Goal: Information Seeking & Learning: Compare options

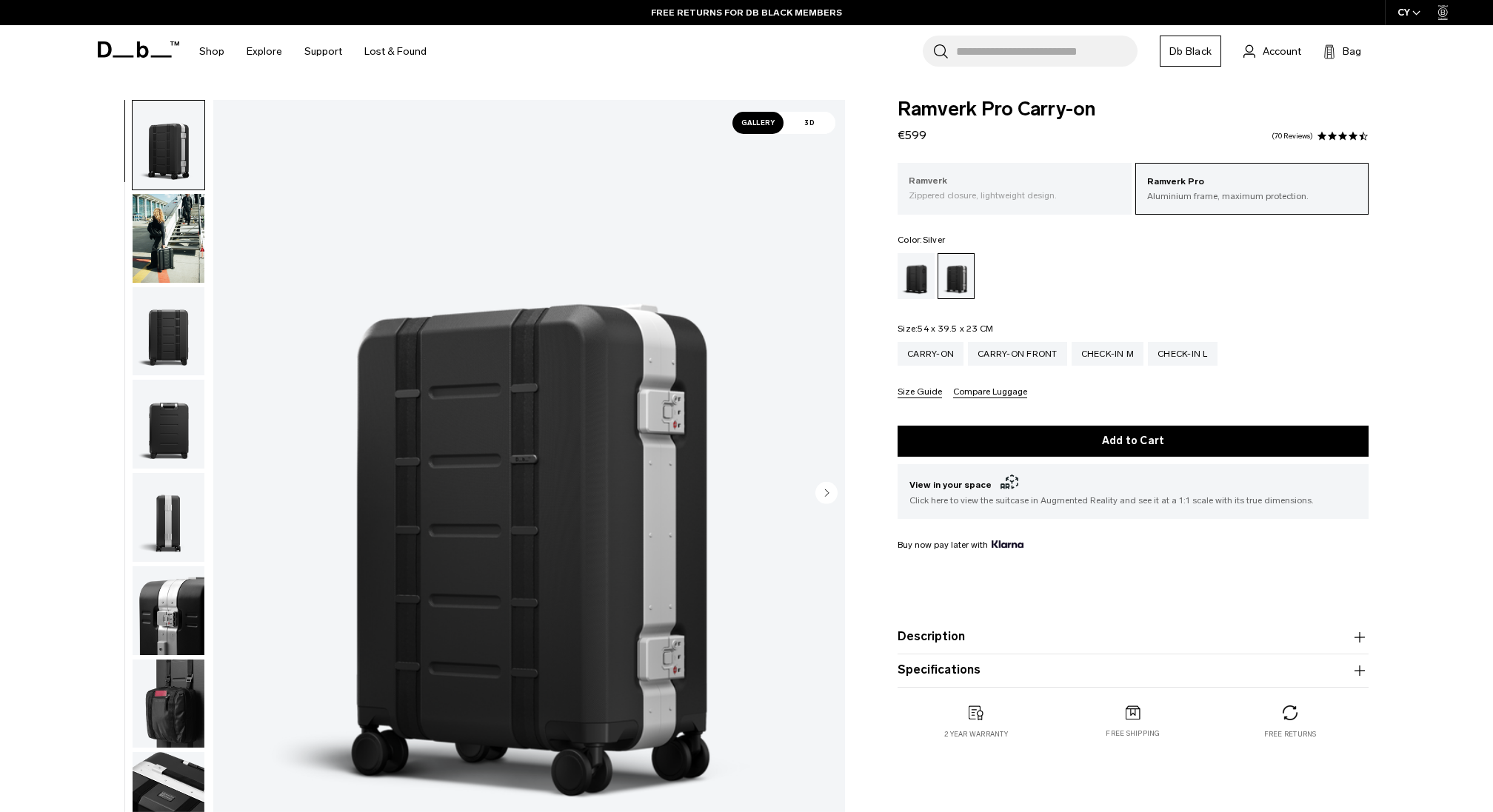
click at [992, 193] on p "Zippered closure, lightweight design." at bounding box center [1015, 195] width 212 height 13
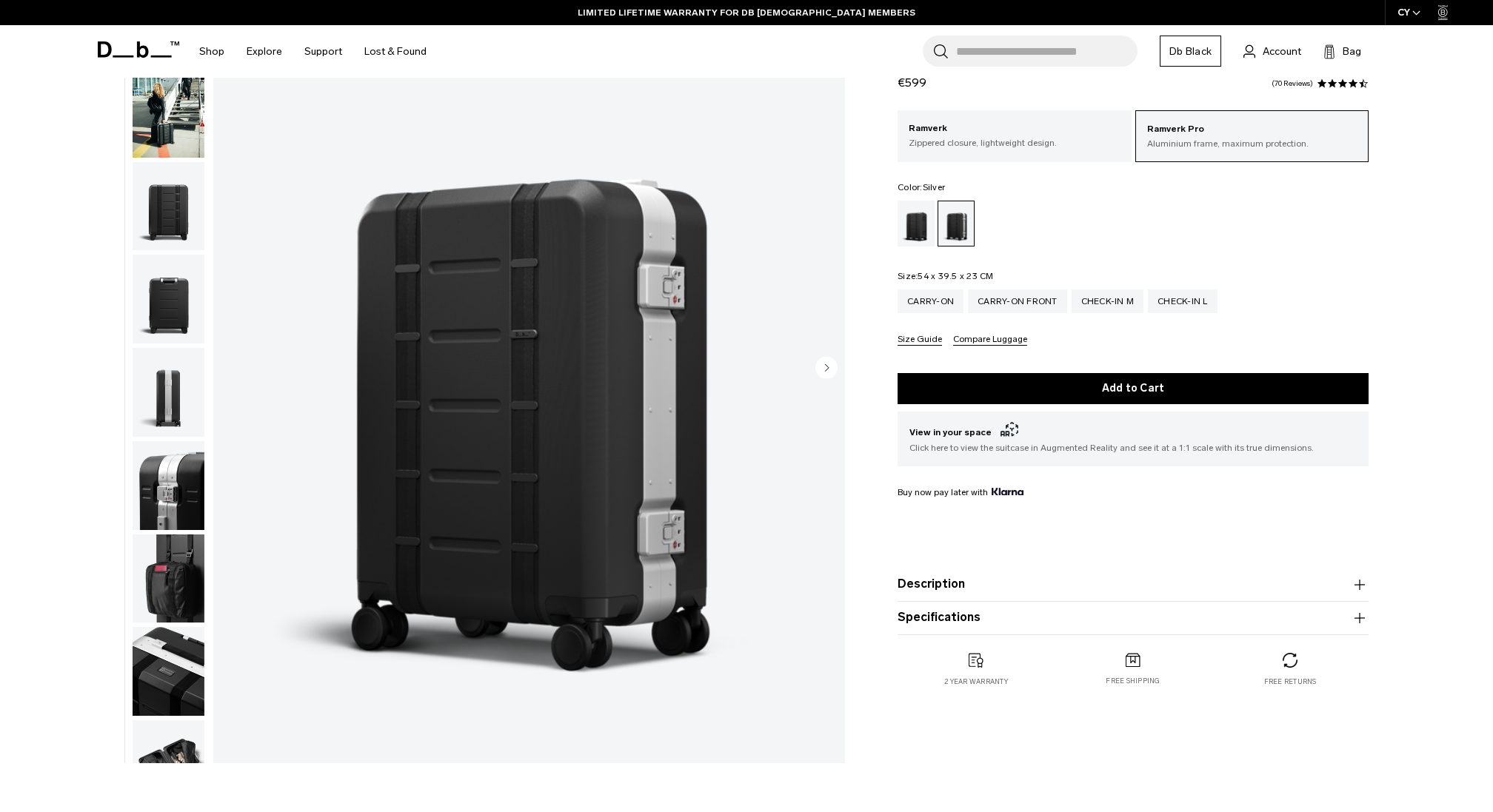
scroll to position [205, 0]
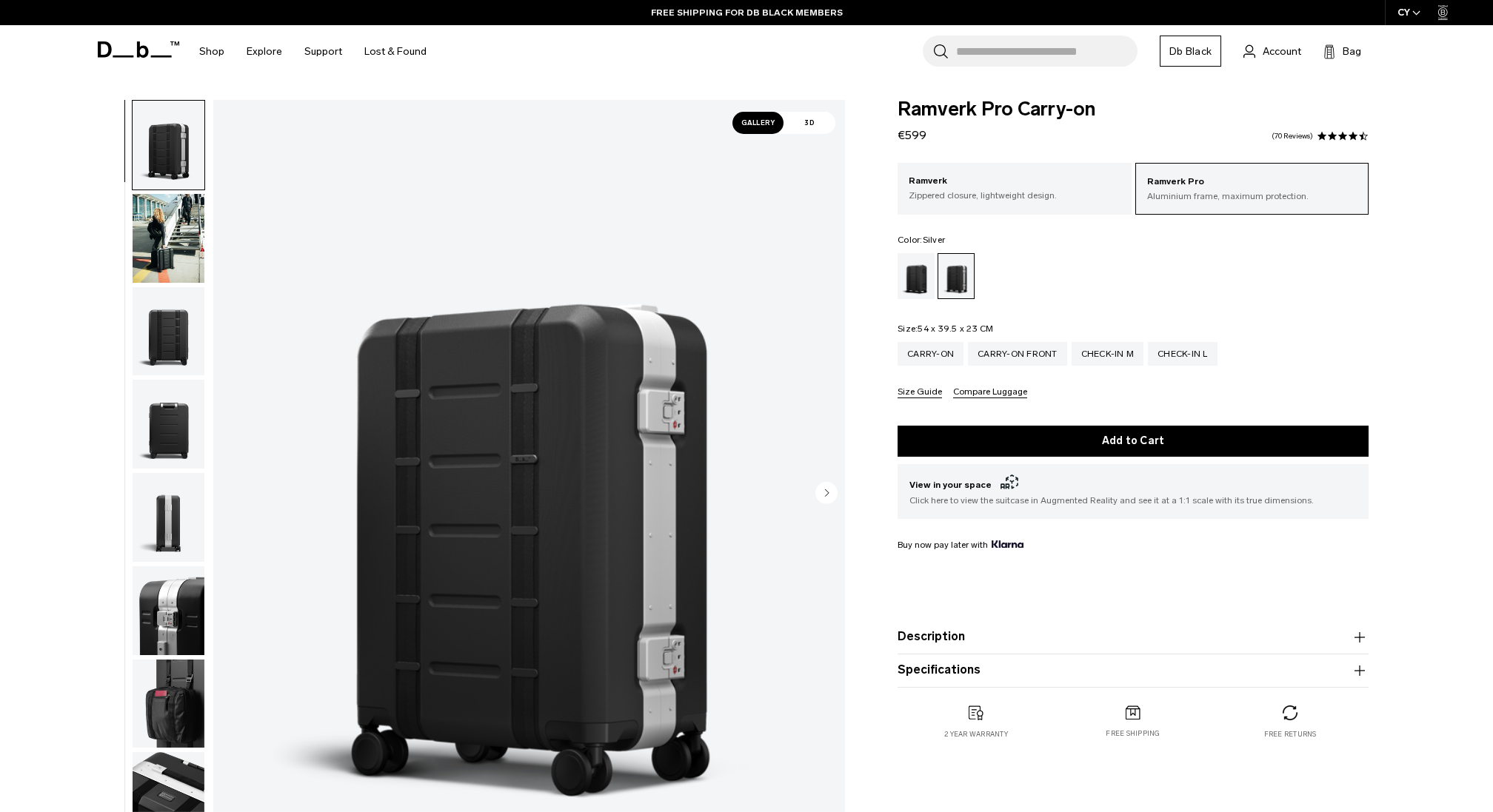
click at [171, 330] on img "button" at bounding box center [169, 331] width 72 height 89
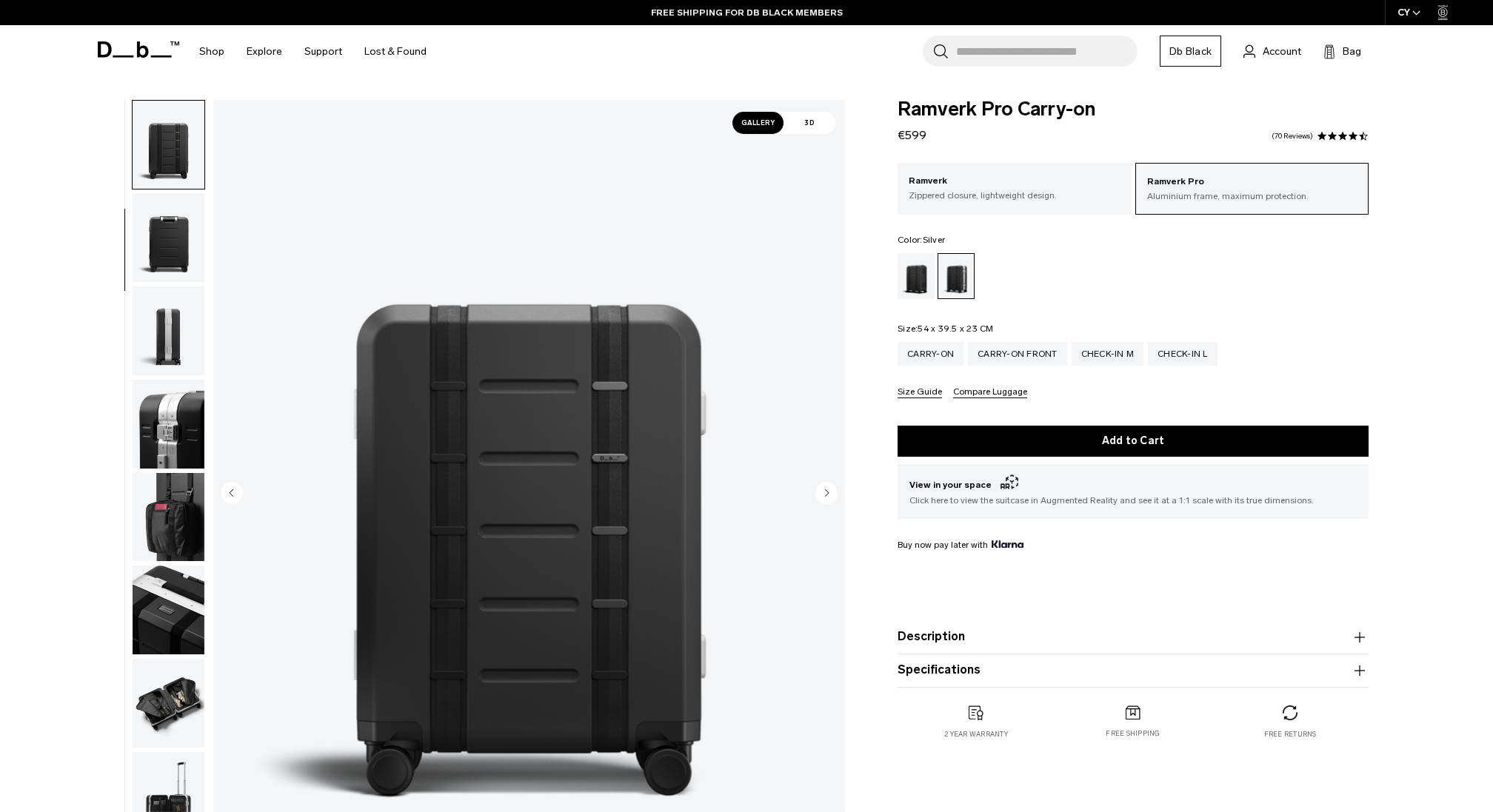
click at [166, 281] on img "button" at bounding box center [169, 237] width 72 height 89
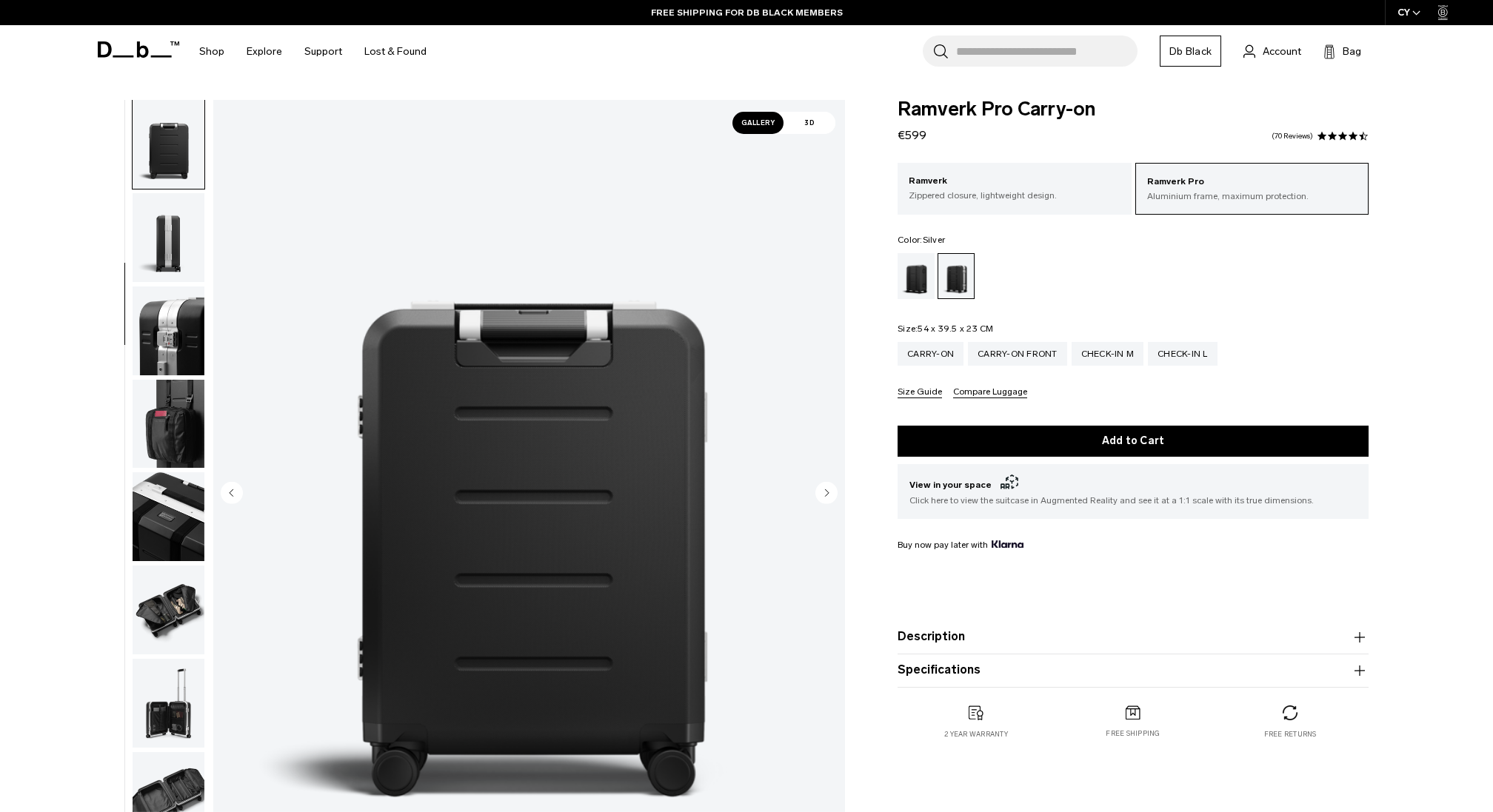
click at [161, 321] on img "button" at bounding box center [169, 331] width 72 height 89
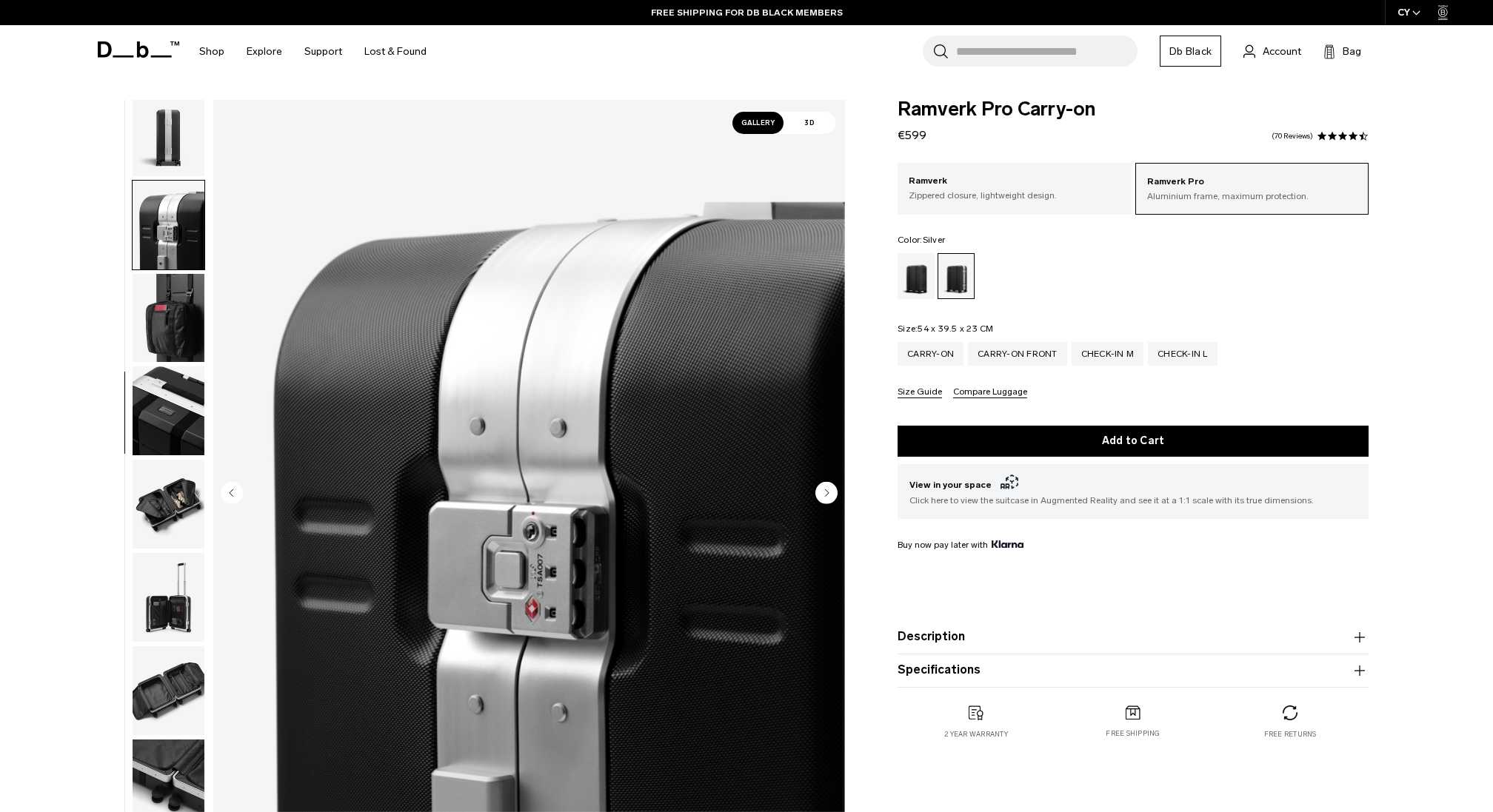
scroll to position [467, 0]
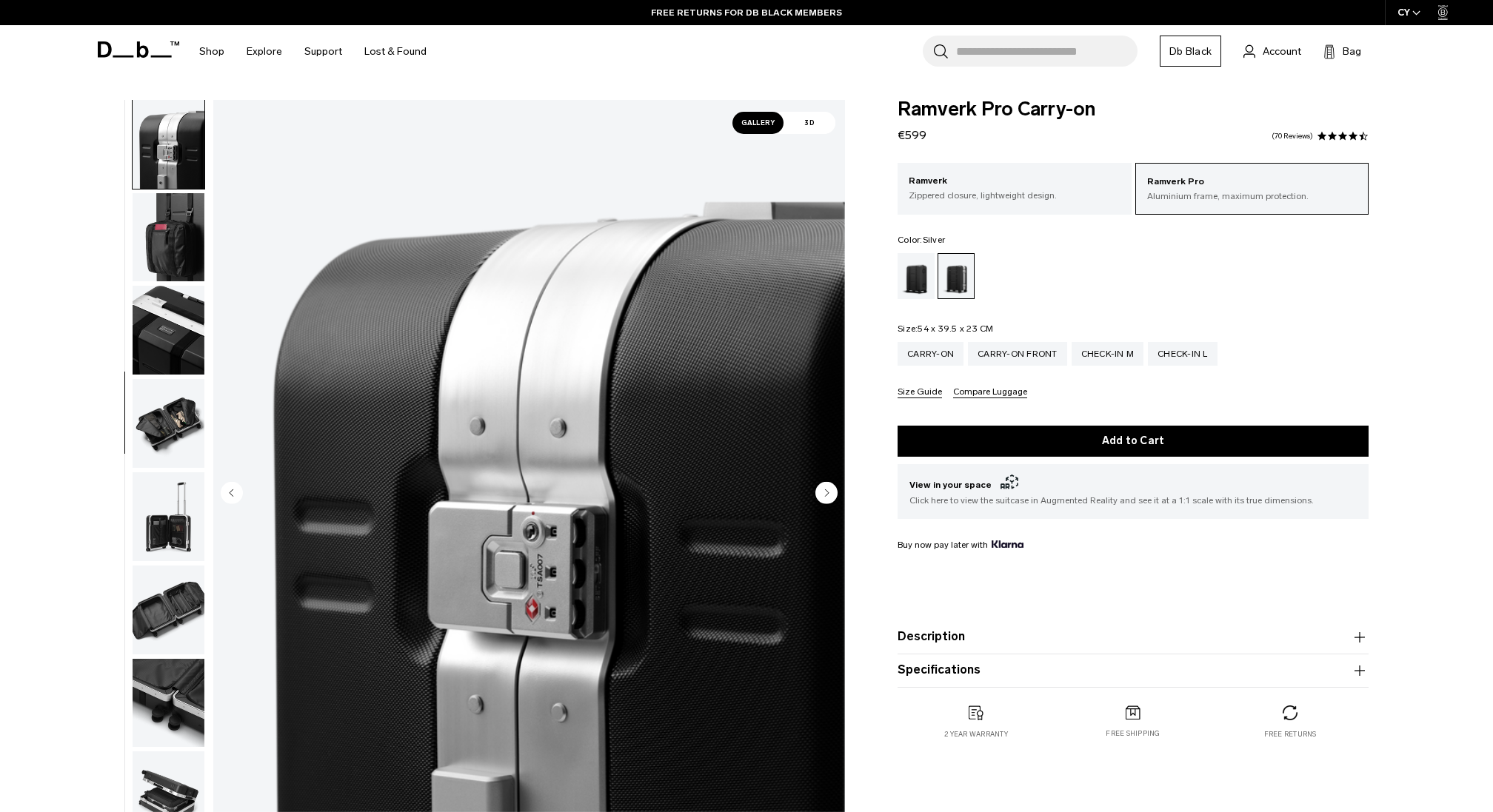
click at [165, 187] on img "button" at bounding box center [169, 144] width 72 height 89
click at [170, 156] on img "button" at bounding box center [169, 144] width 72 height 89
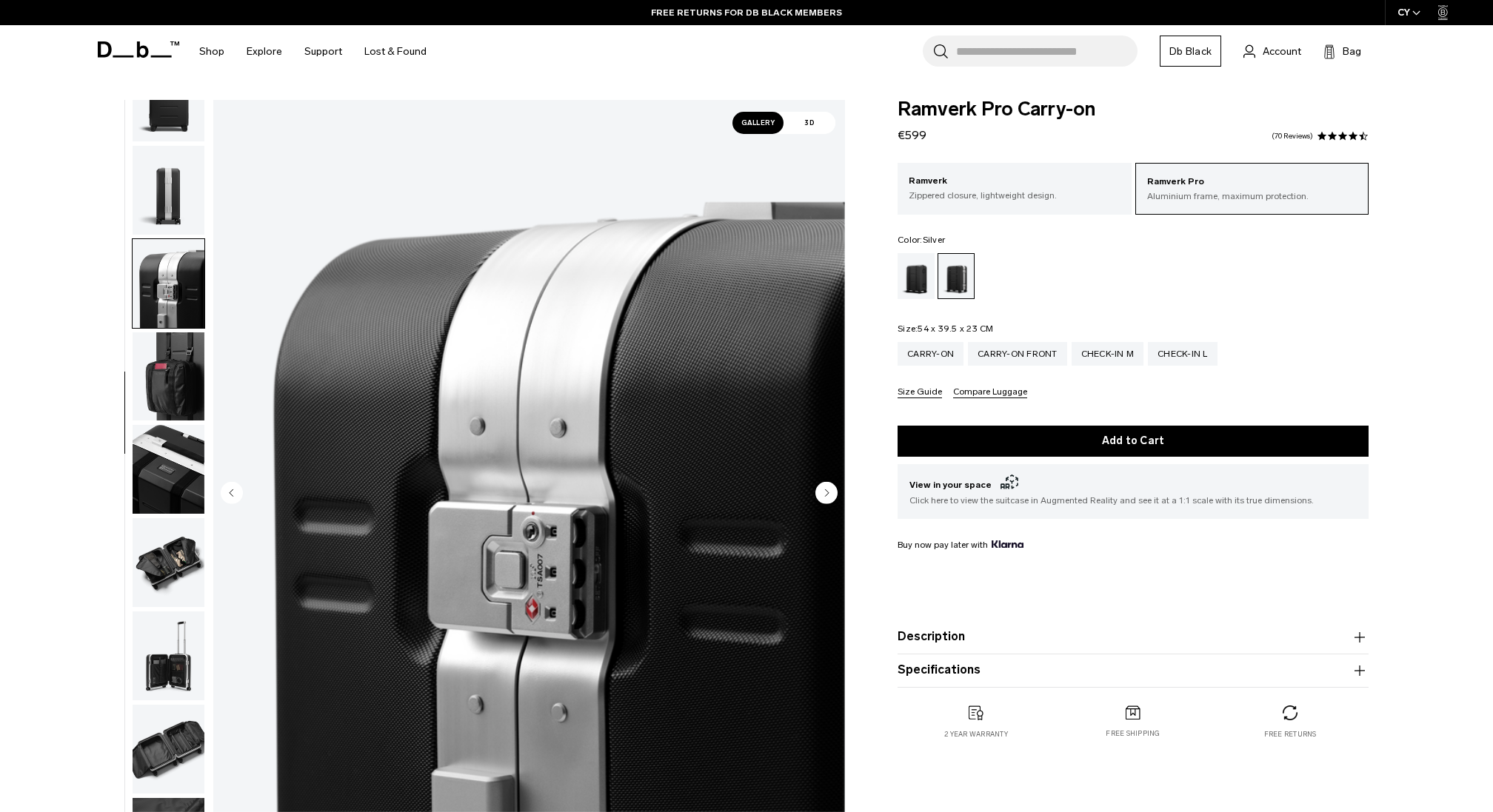
click at [170, 156] on img "button" at bounding box center [169, 190] width 72 height 89
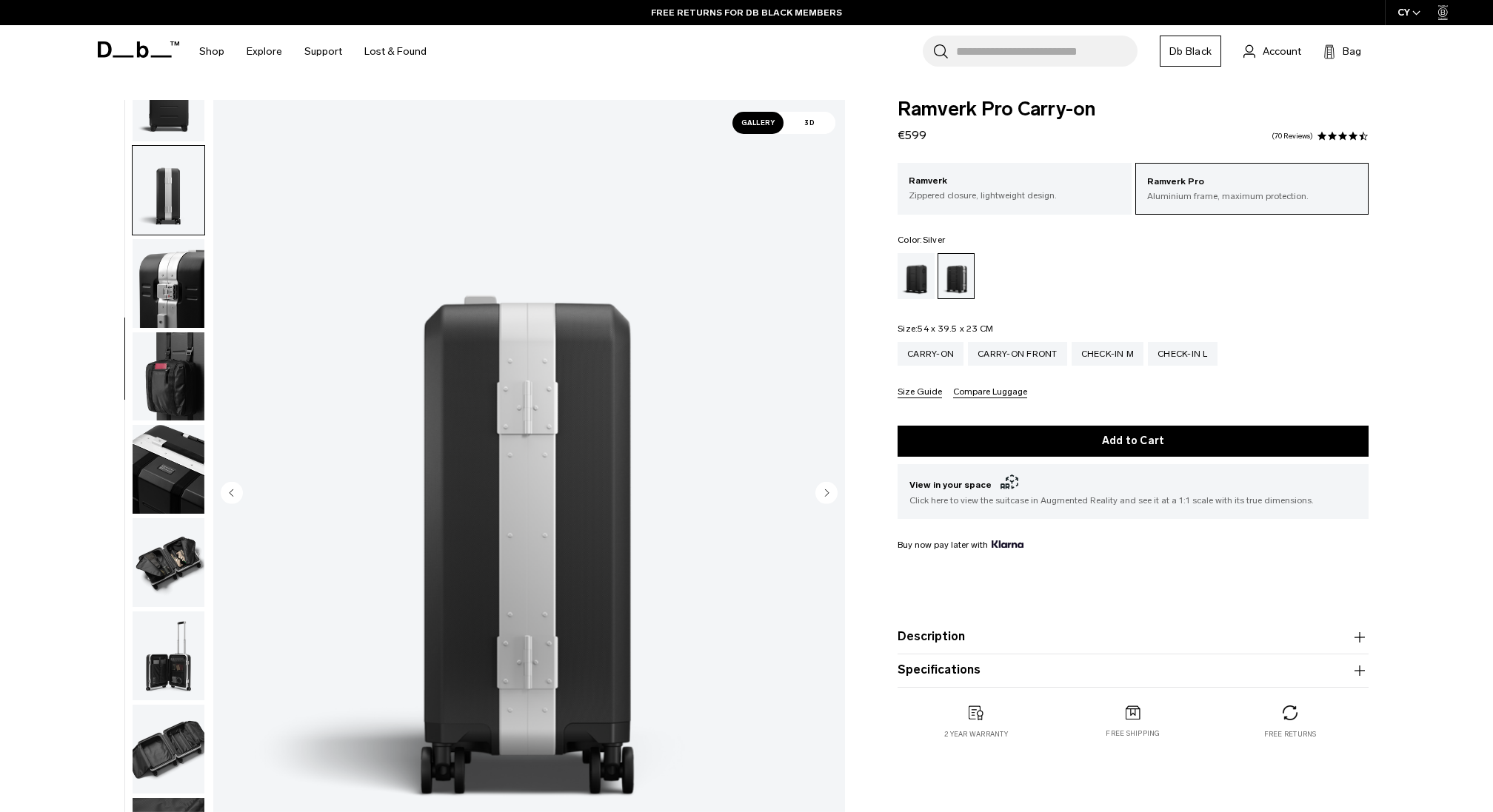
scroll to position [373, 0]
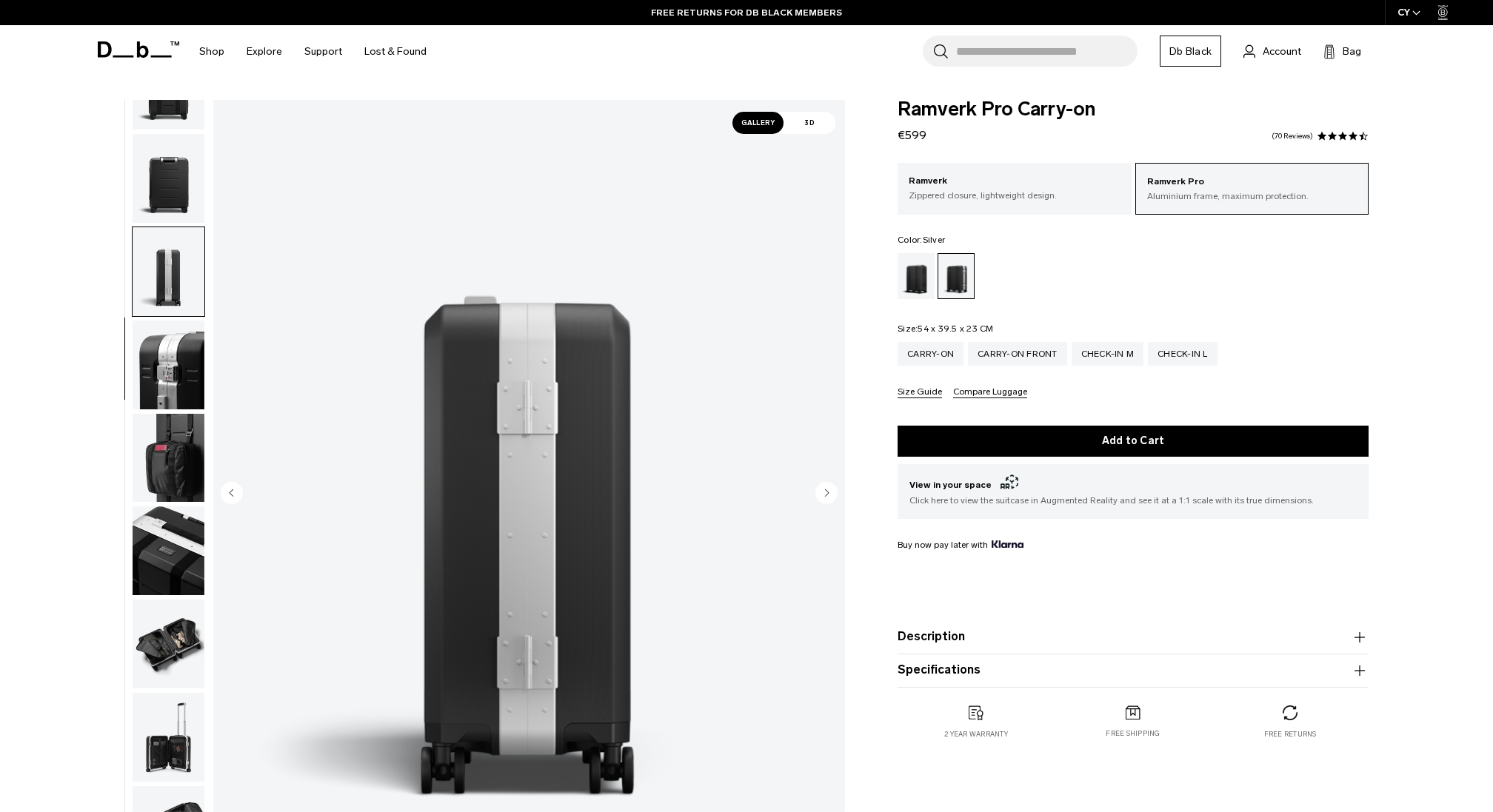
click at [162, 193] on img "button" at bounding box center [169, 178] width 72 height 89
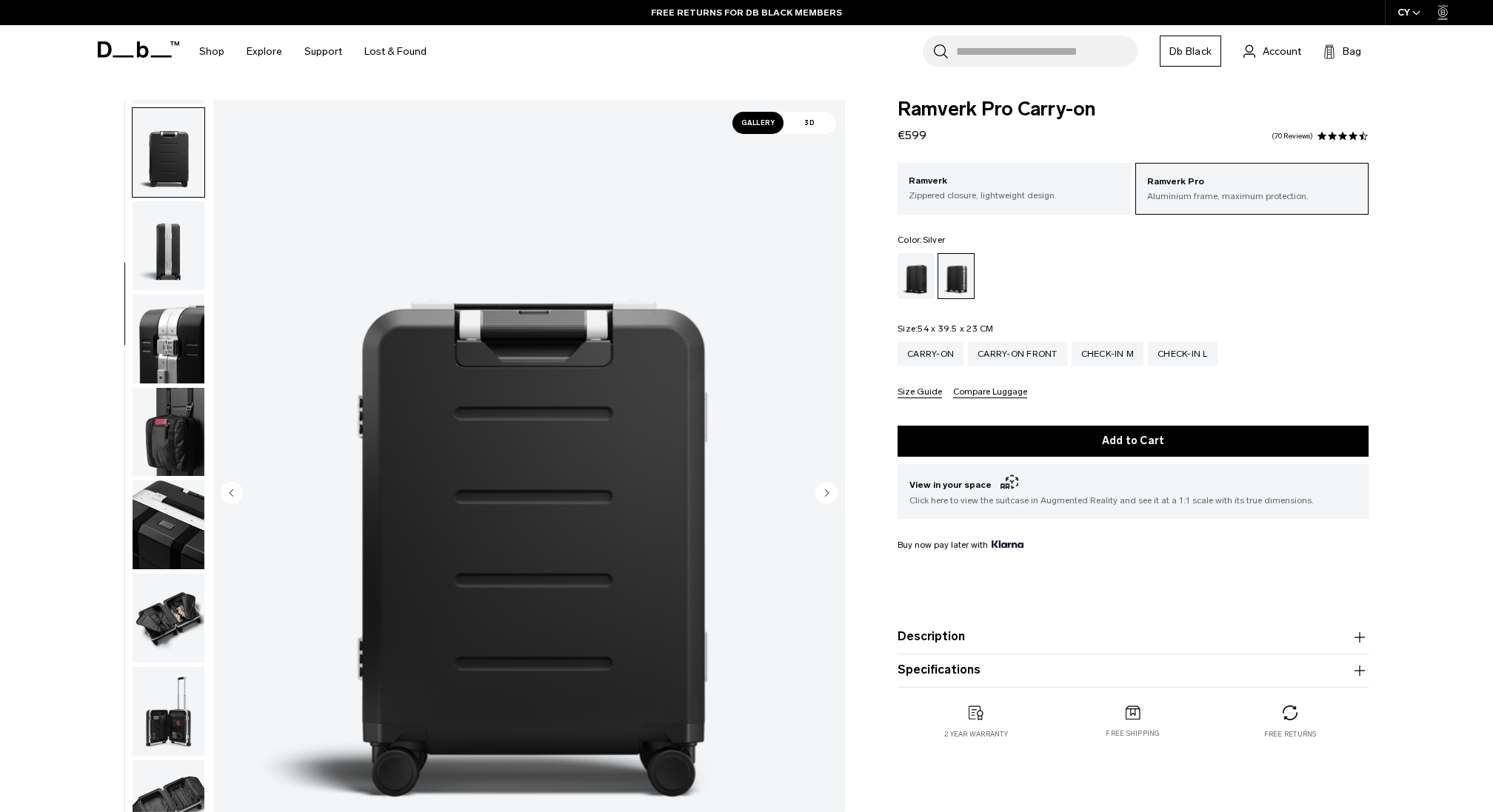
scroll to position [280, 0]
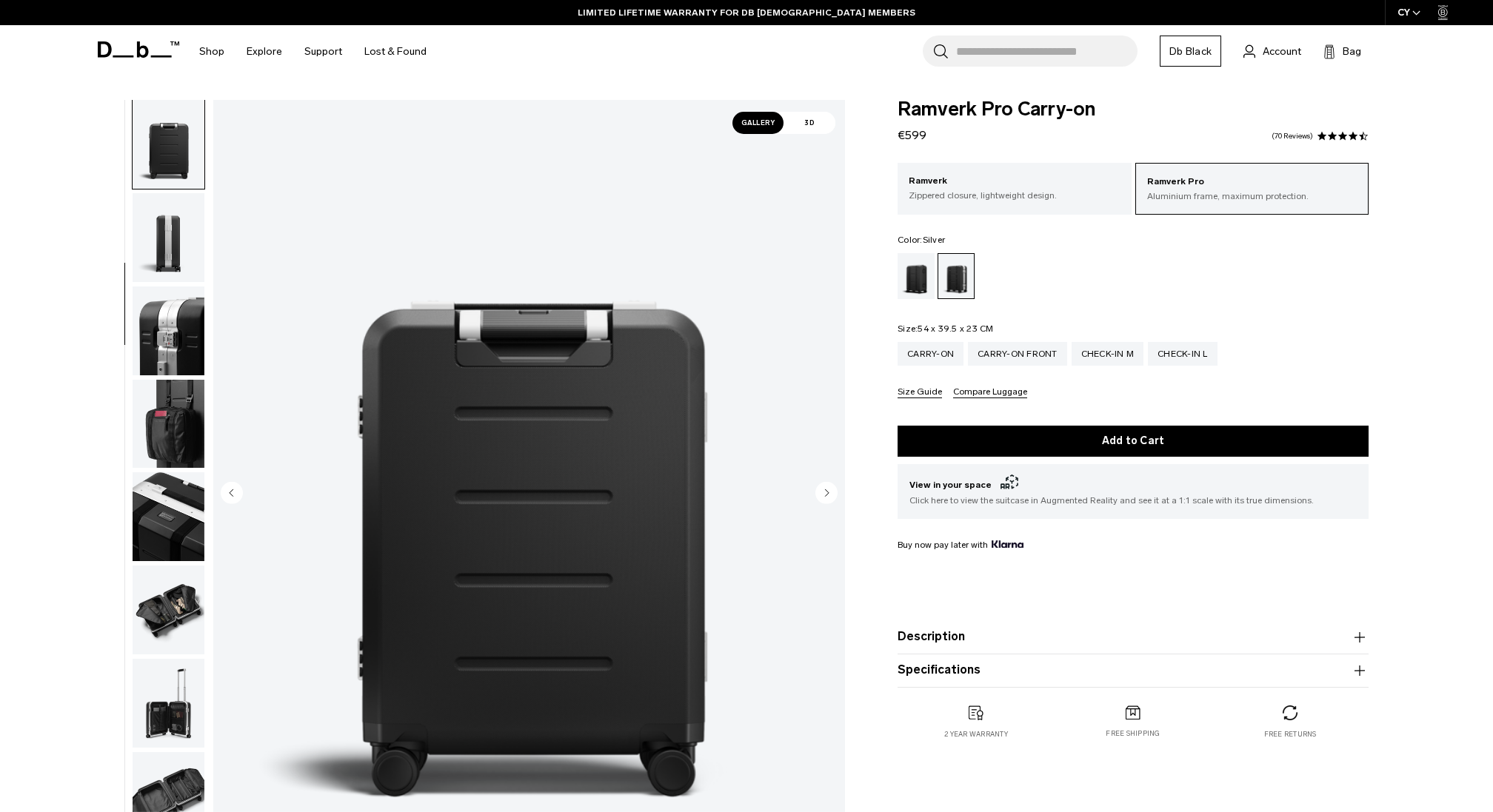
click at [170, 346] on img "button" at bounding box center [169, 331] width 72 height 89
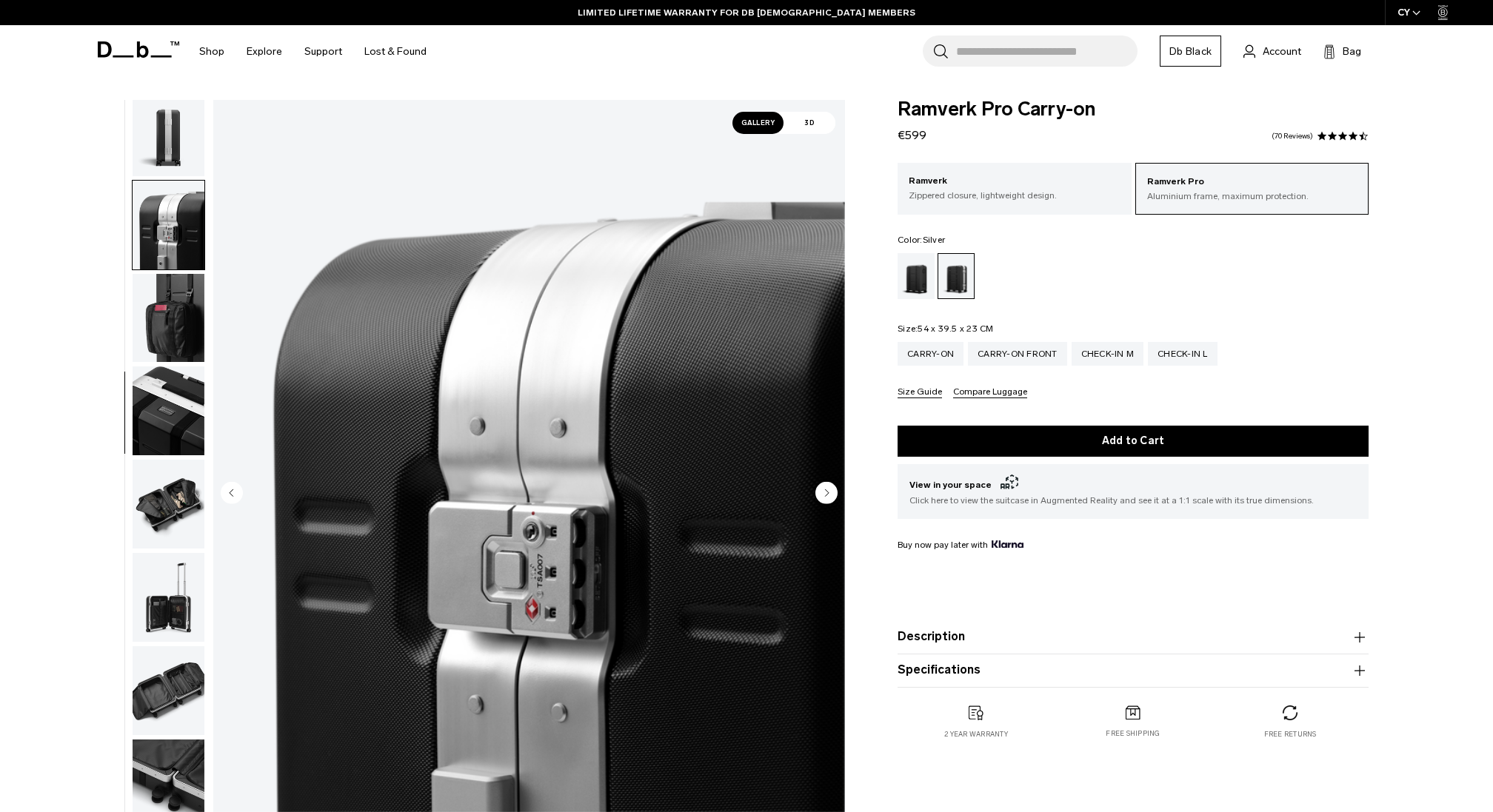
scroll to position [467, 0]
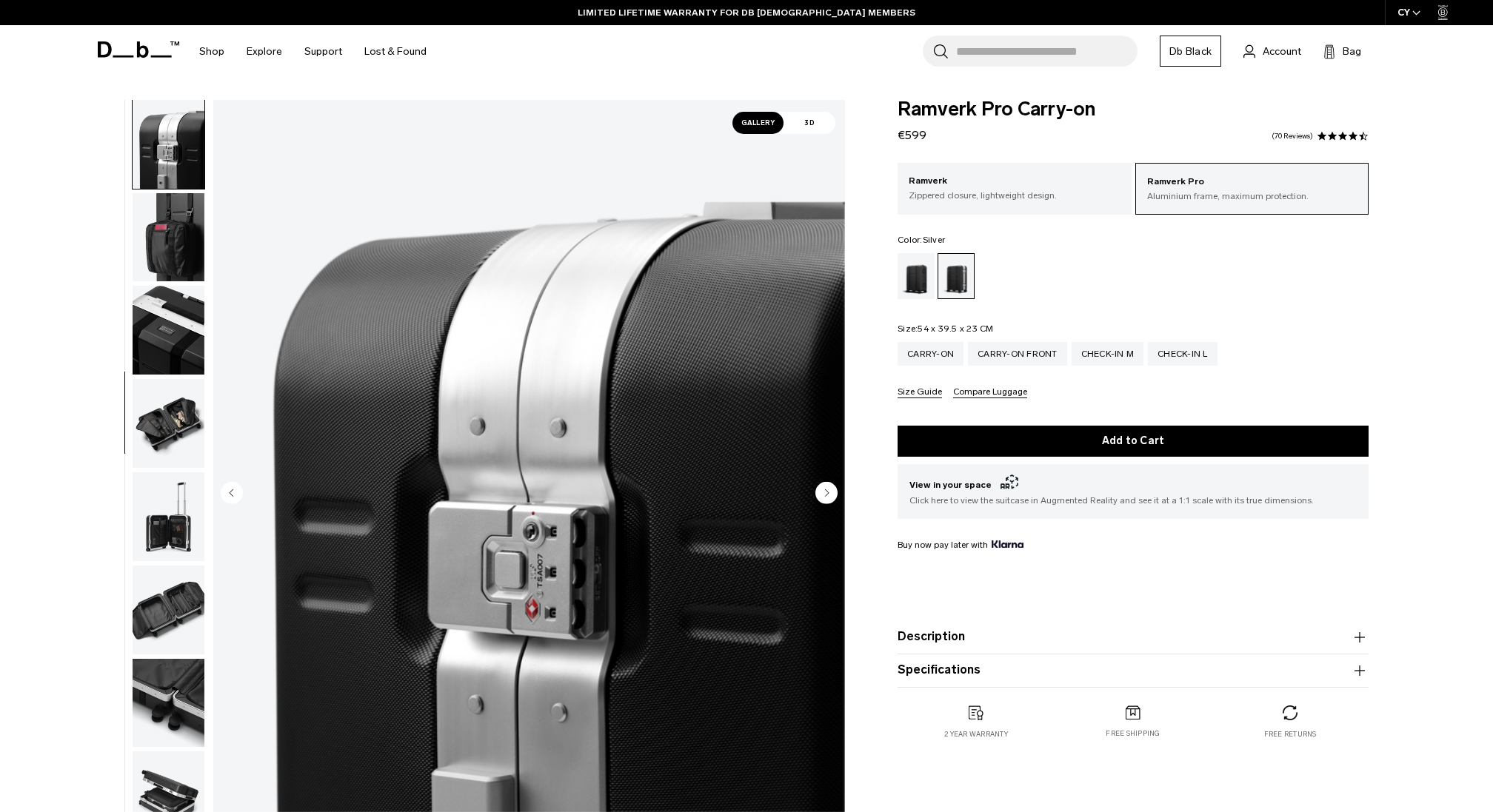
click at [196, 333] on img "button" at bounding box center [169, 330] width 72 height 89
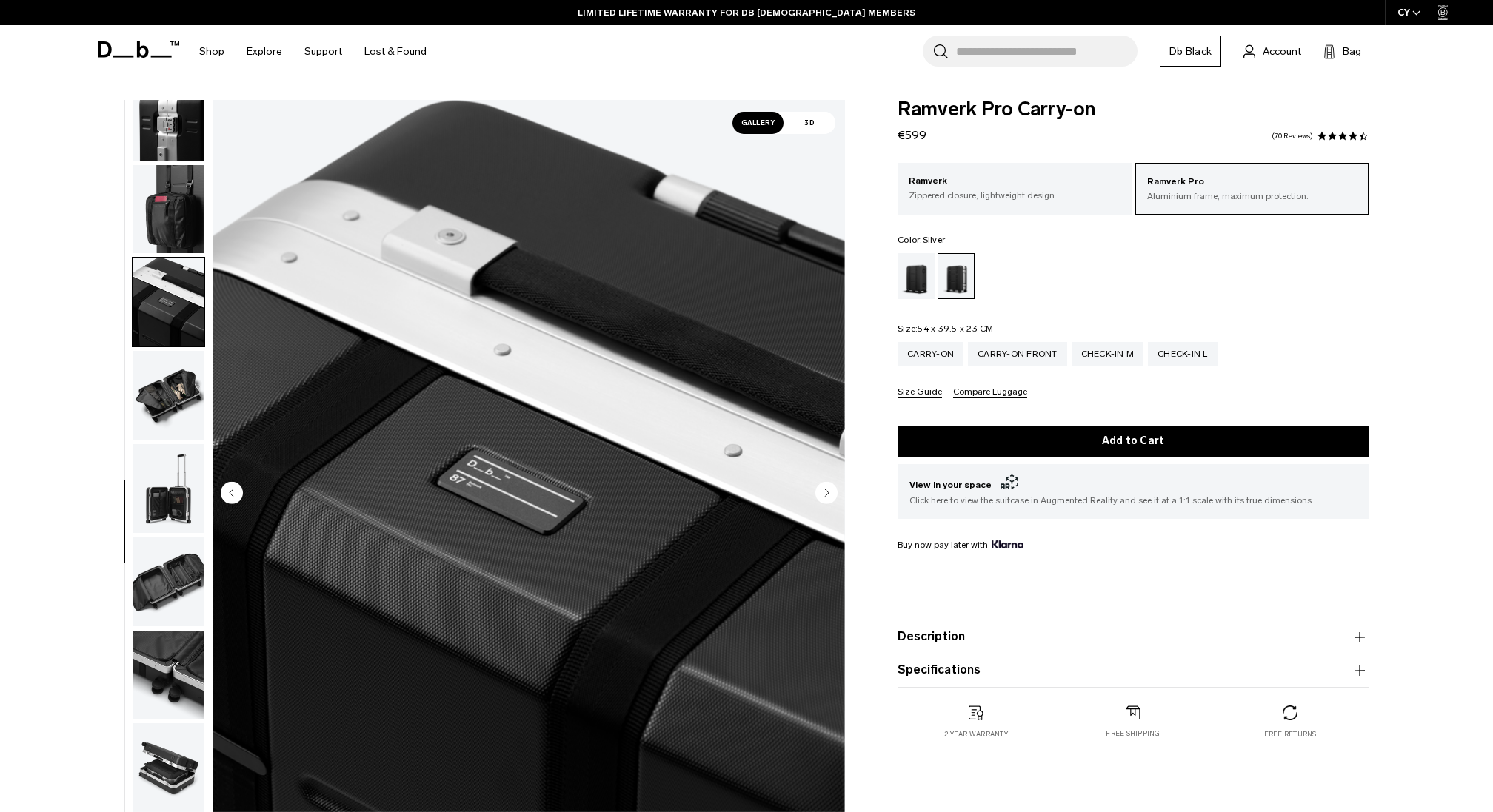
scroll to position [514, 0]
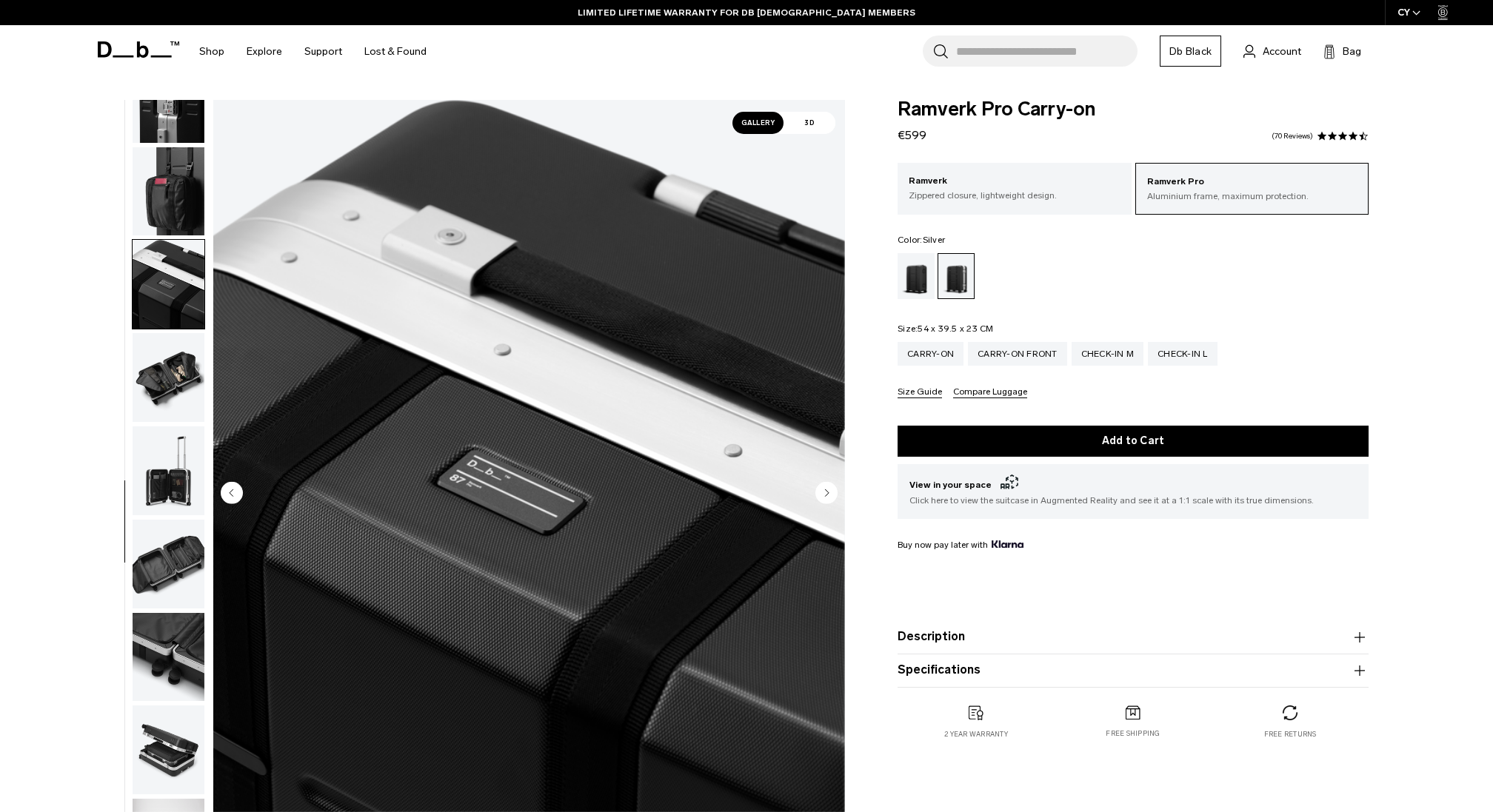
click at [167, 353] on img "button" at bounding box center [169, 377] width 72 height 89
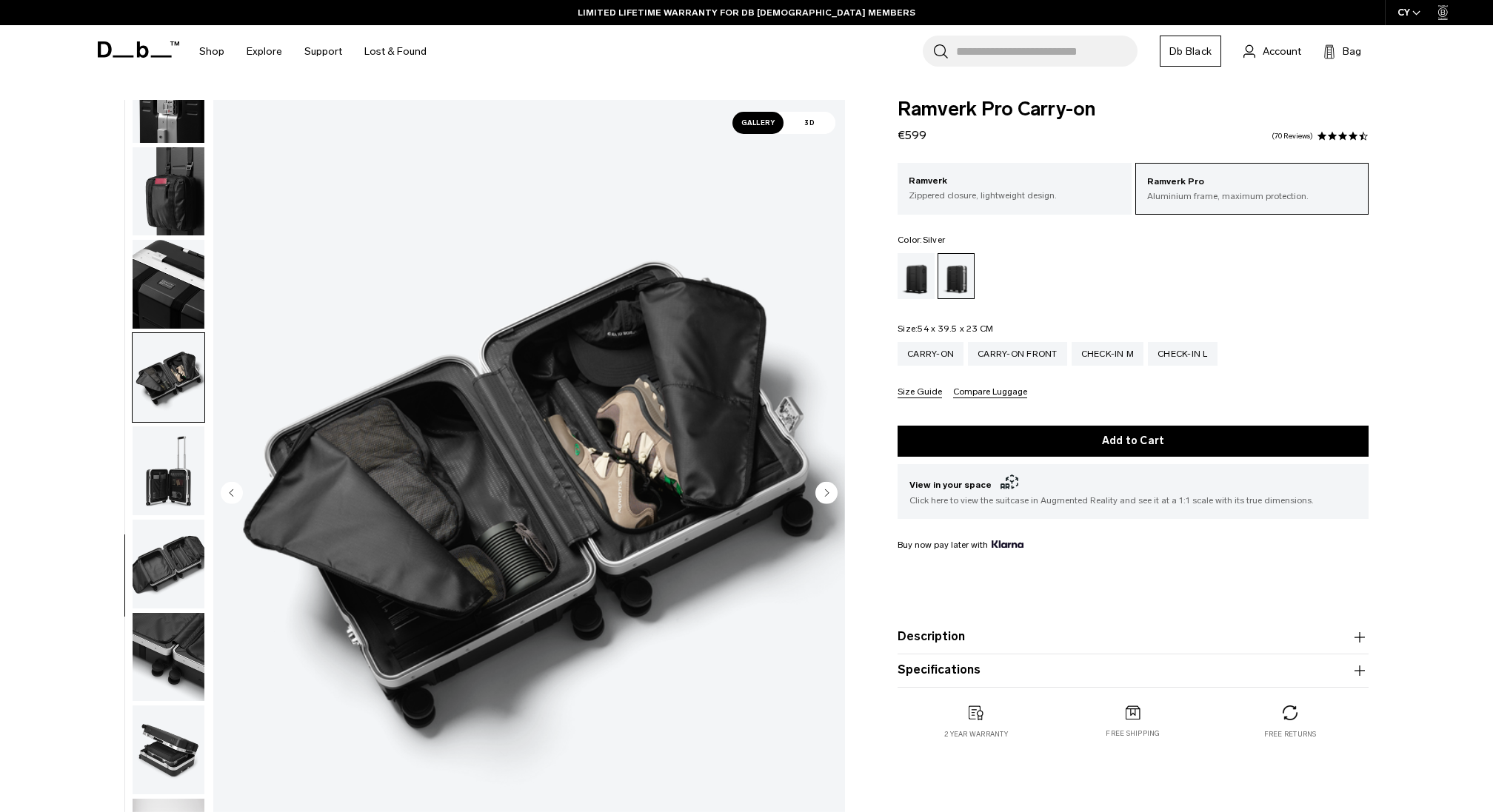
click at [147, 413] on img "button" at bounding box center [169, 377] width 72 height 89
click at [164, 450] on img "button" at bounding box center [169, 471] width 72 height 89
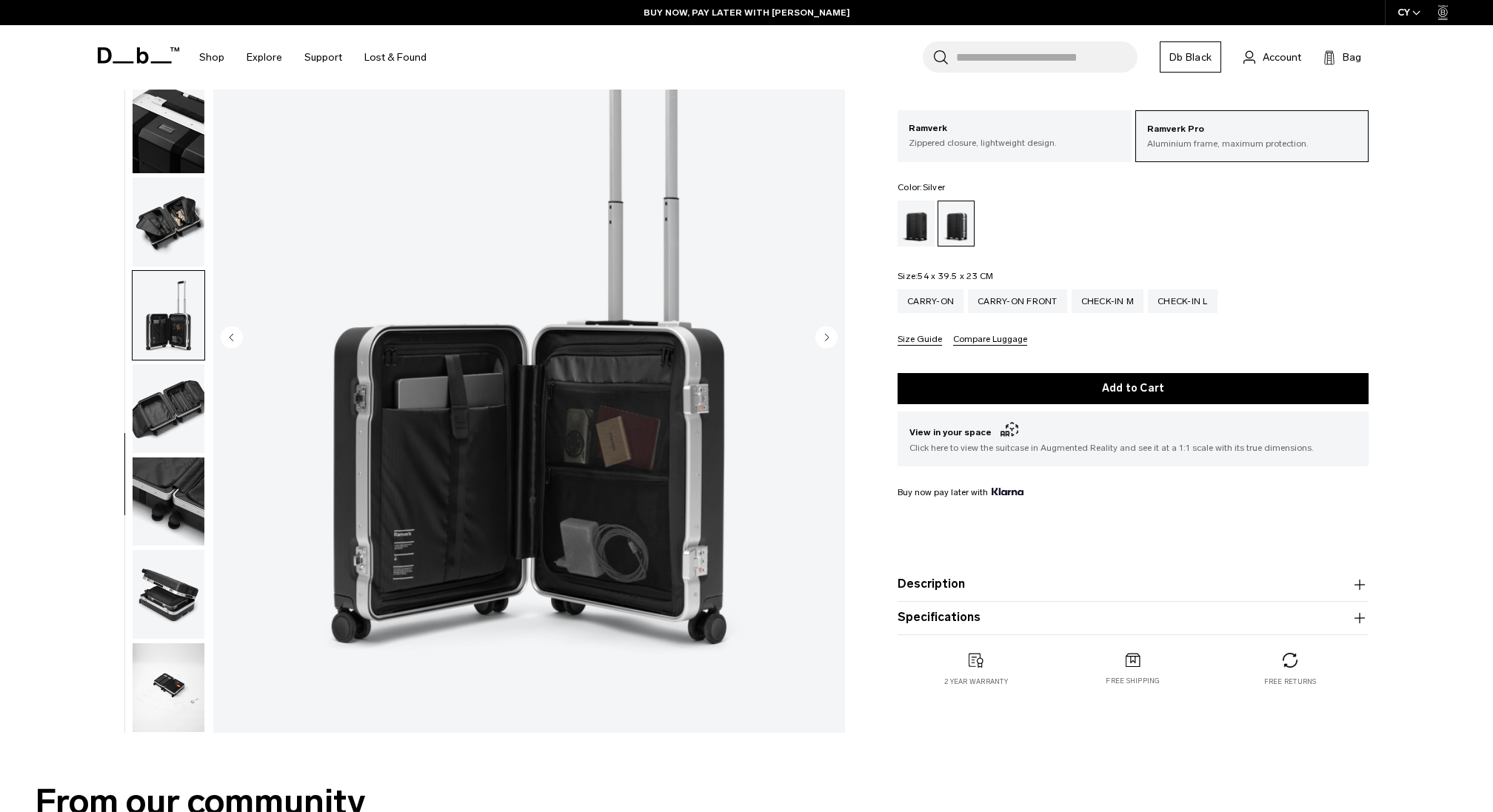
scroll to position [179, 0]
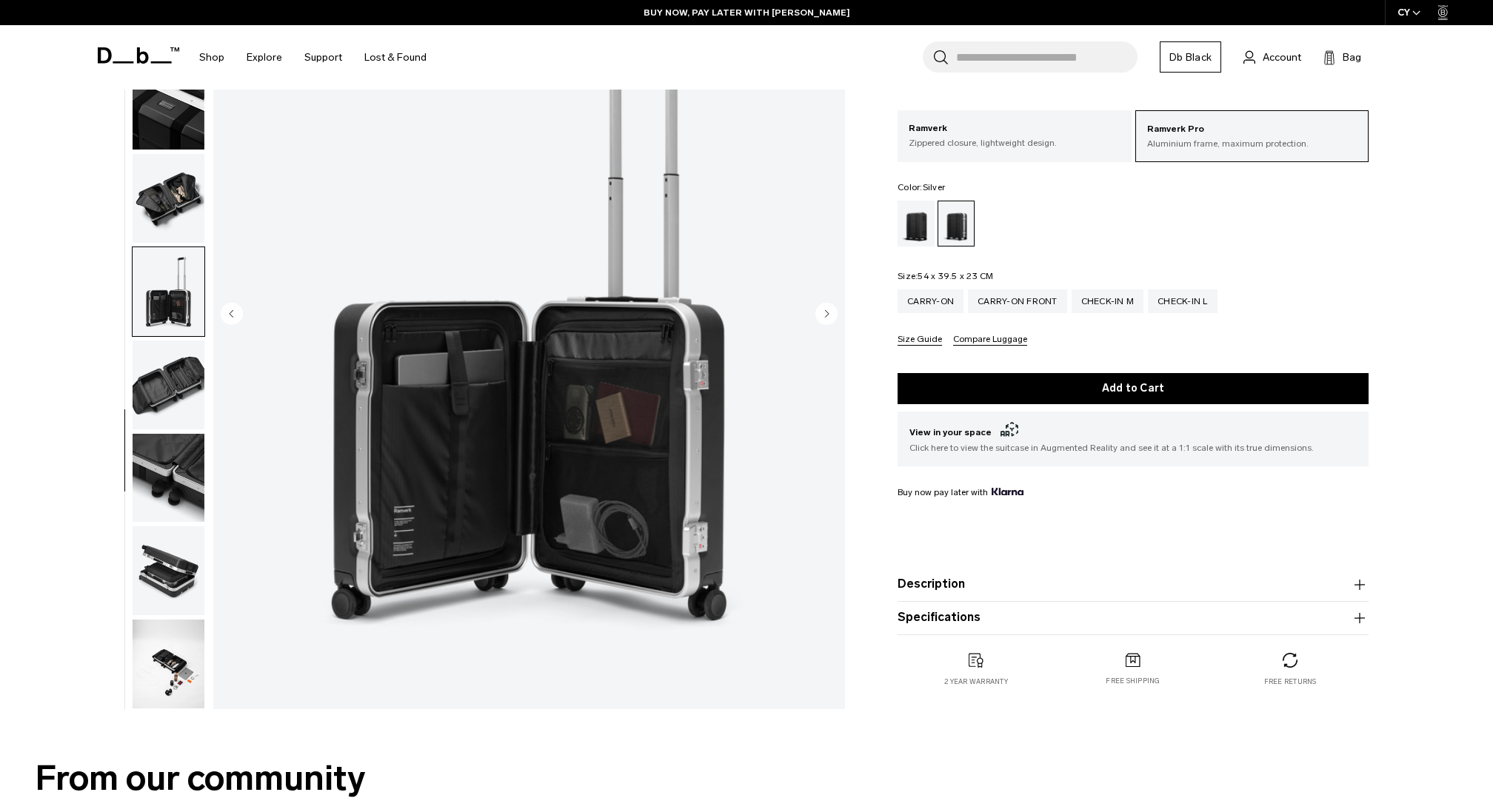
click at [170, 633] on img "button" at bounding box center [169, 664] width 72 height 89
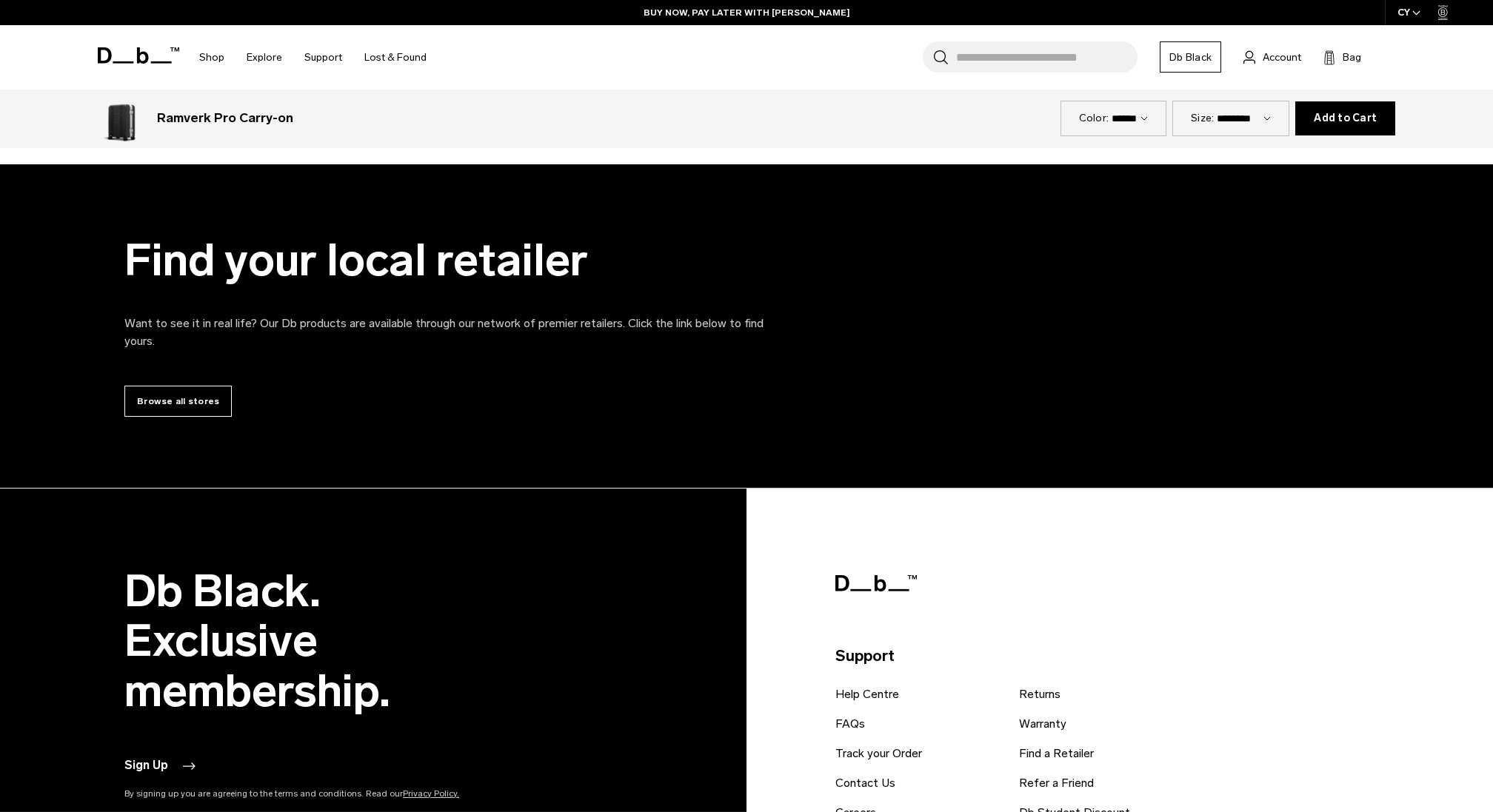
scroll to position [6727, 0]
